Goal: Task Accomplishment & Management: Manage account settings

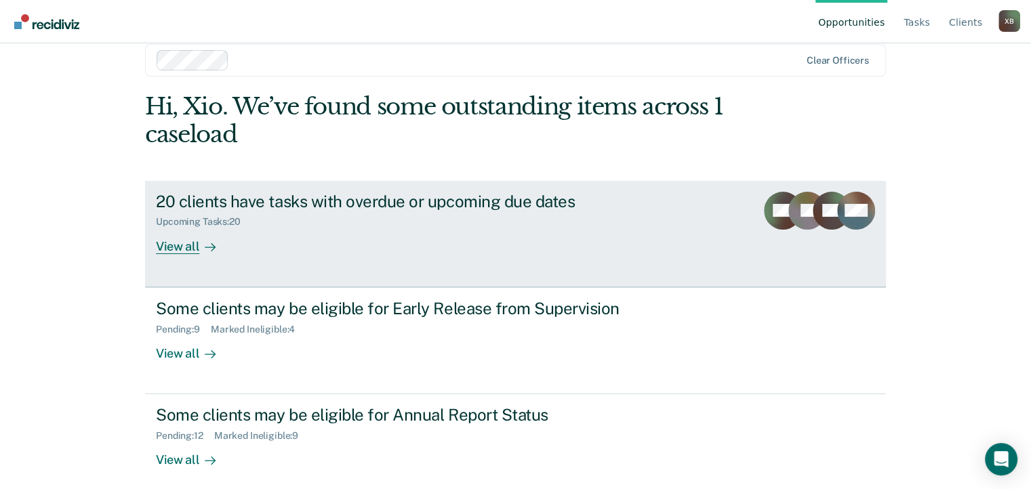
scroll to position [33, 0]
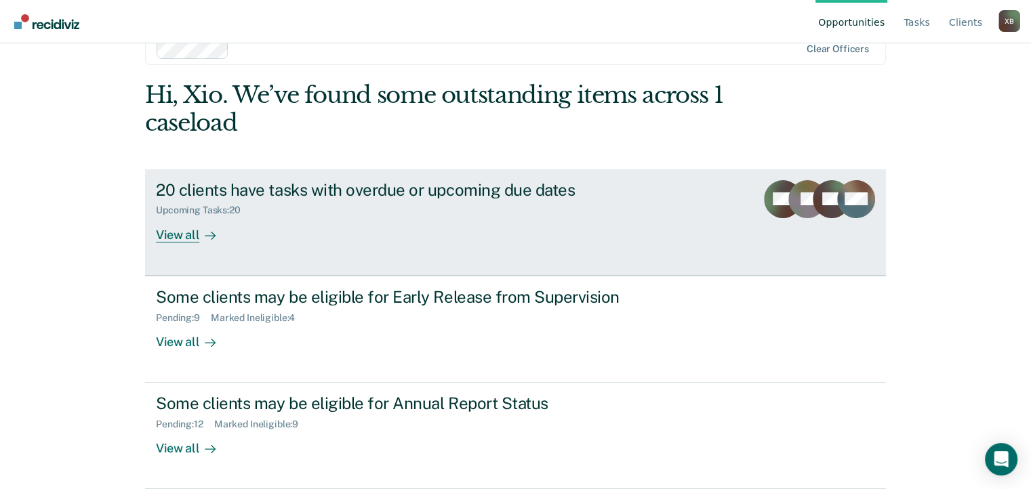
click at [582, 247] on link "20 clients have tasks with overdue or upcoming due dates Upcoming Tasks : 20 Vi…" at bounding box center [515, 222] width 741 height 106
